Goal: Transaction & Acquisition: Purchase product/service

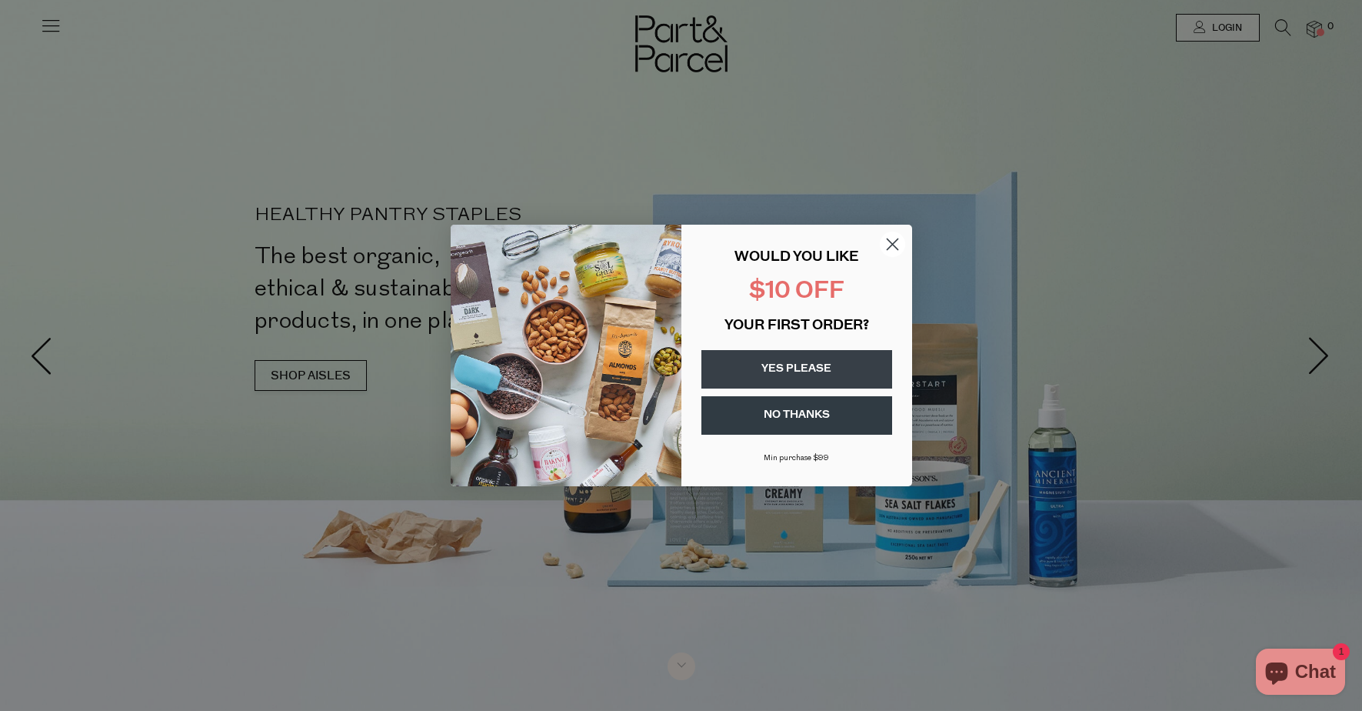
click at [882, 239] on circle "Close dialog" at bounding box center [891, 244] width 25 height 25
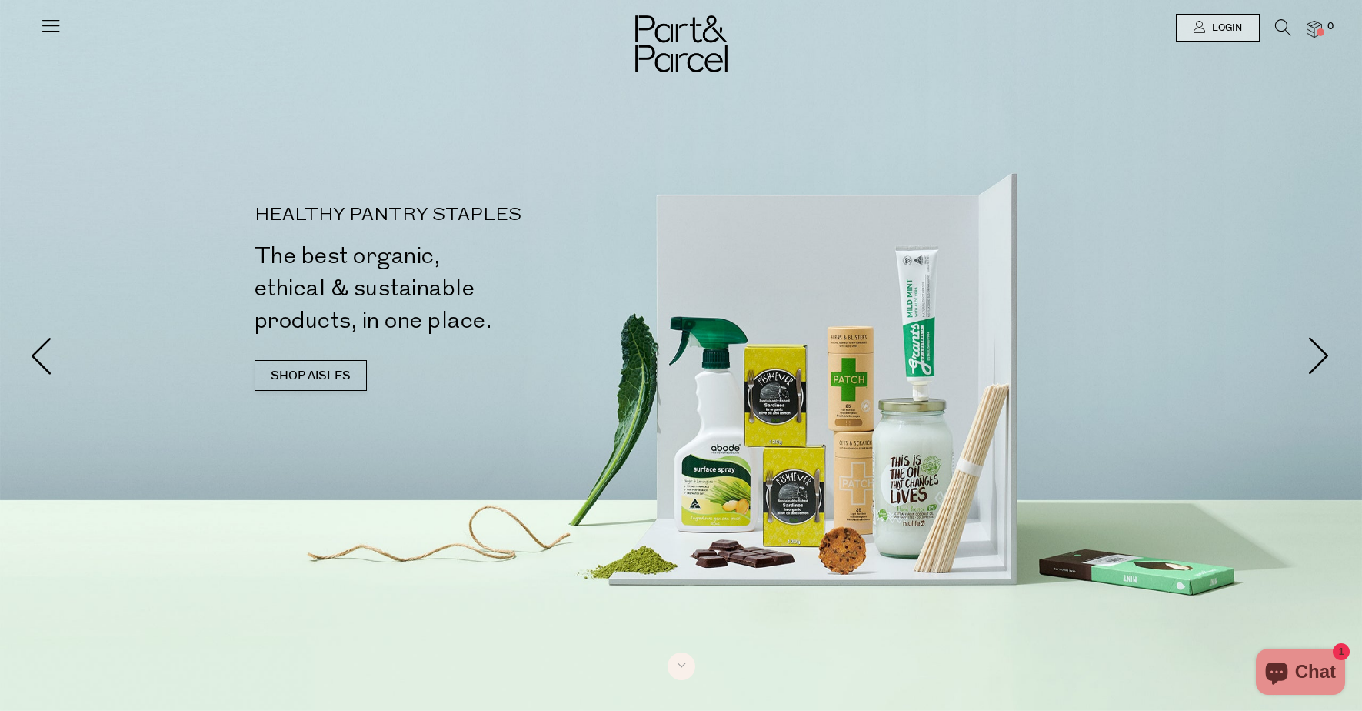
click at [51, 27] on icon at bounding box center [51, 26] width 22 height 22
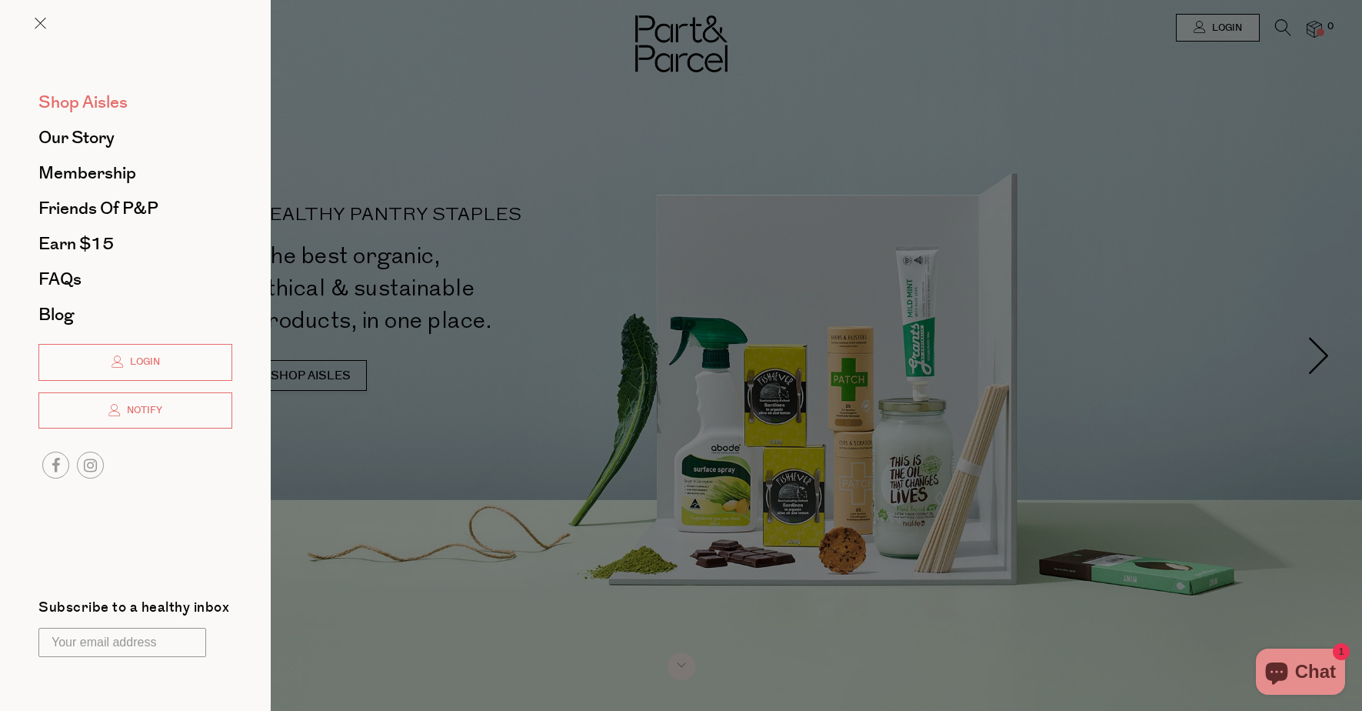
click at [101, 104] on span "Shop Aisles" at bounding box center [82, 102] width 89 height 25
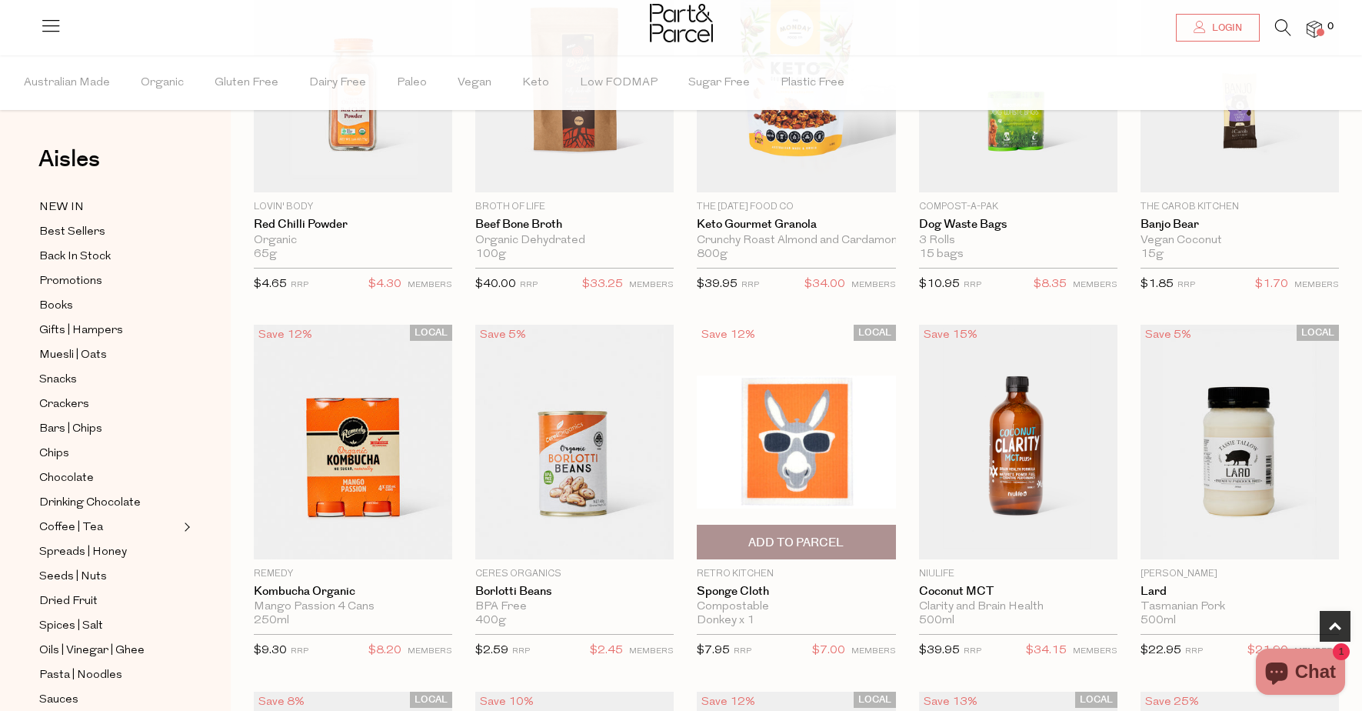
scroll to position [604, 0]
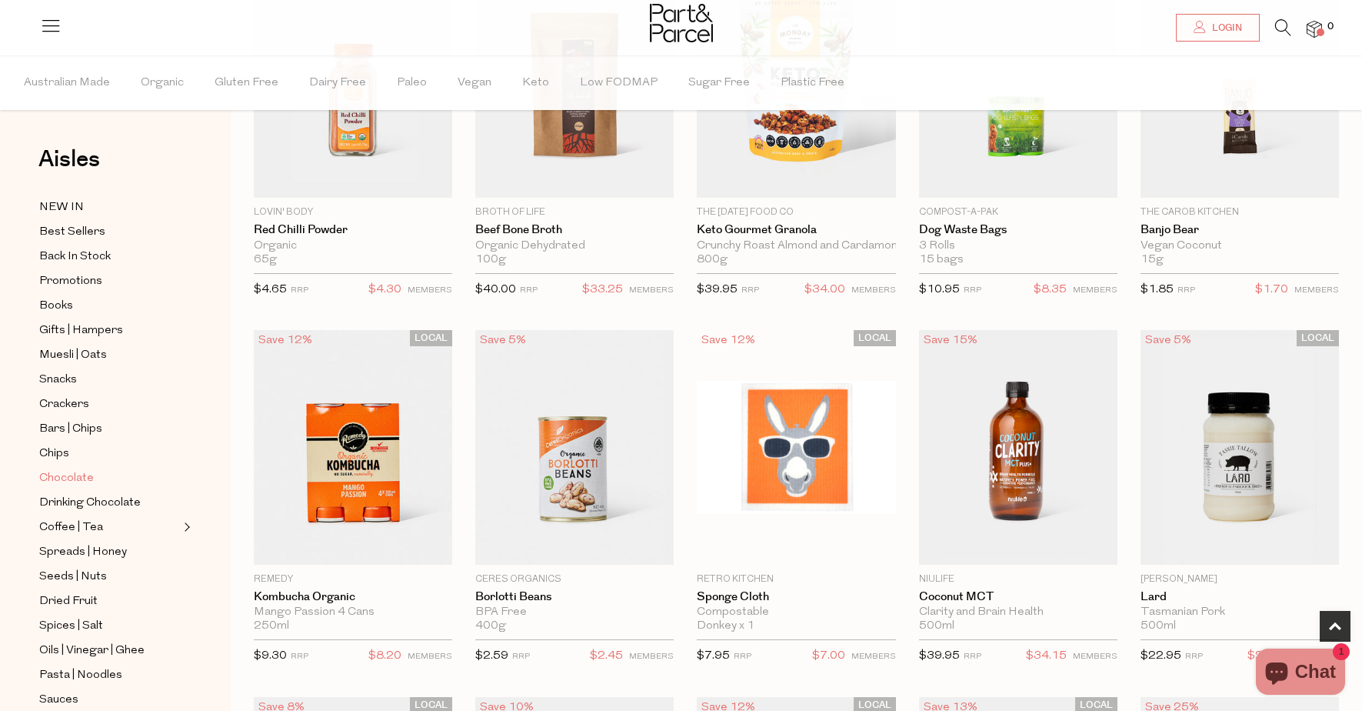
click at [65, 480] on span "Chocolate" at bounding box center [66, 478] width 55 height 18
